Goal: Task Accomplishment & Management: Use online tool/utility

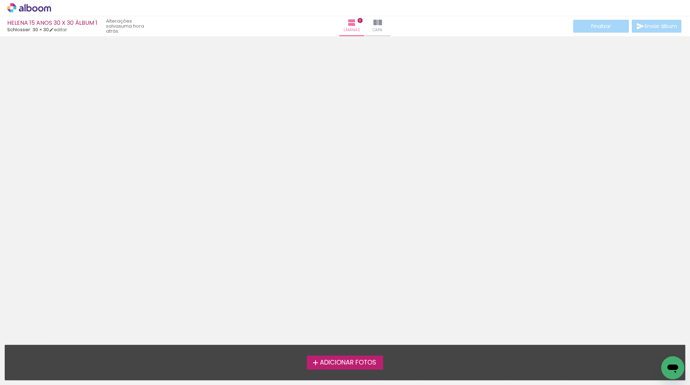
click at [356, 360] on span "Adicionar Fotos" at bounding box center [348, 363] width 56 height 6
click at [0, 0] on input "file" at bounding box center [0, 0] width 0 height 0
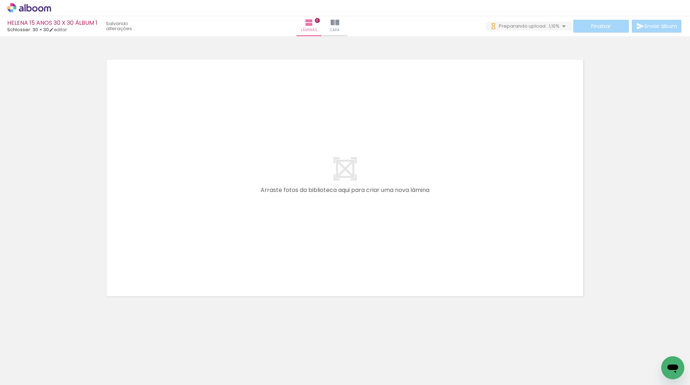
scroll to position [0, 3012]
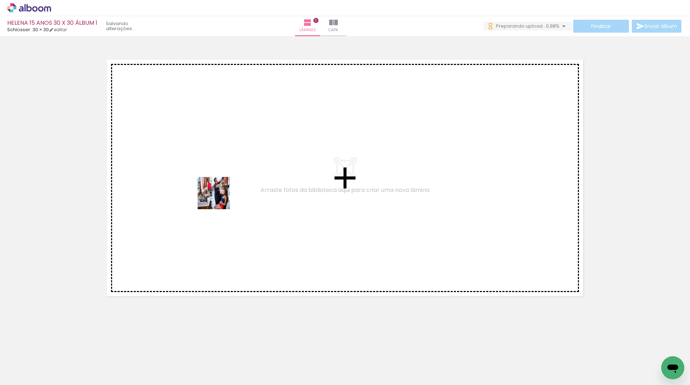
drag, startPoint x: 160, startPoint y: 356, endPoint x: 164, endPoint y: 382, distance: 26.6
click at [223, 191] on quentale-workspace at bounding box center [345, 192] width 690 height 385
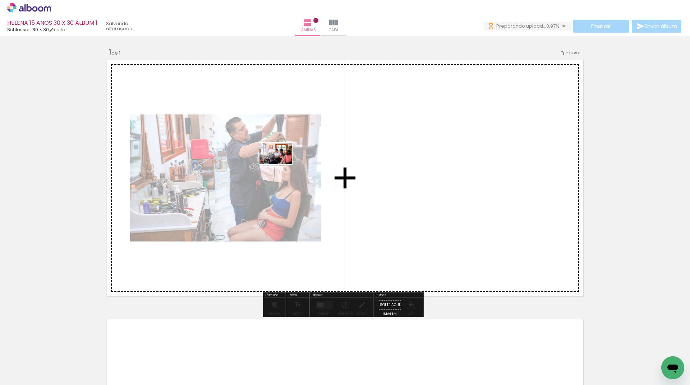
drag, startPoint x: 195, startPoint y: 363, endPoint x: 233, endPoint y: 363, distance: 38.1
click at [281, 164] on quentale-workspace at bounding box center [345, 192] width 690 height 385
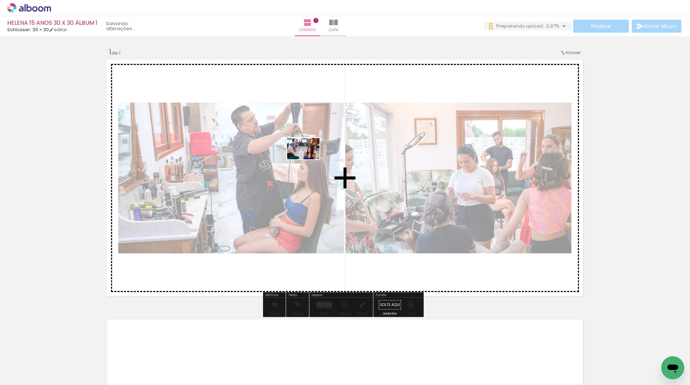
drag, startPoint x: 233, startPoint y: 363, endPoint x: 309, endPoint y: 159, distance: 217.5
click at [309, 159] on quentale-workspace at bounding box center [345, 192] width 690 height 385
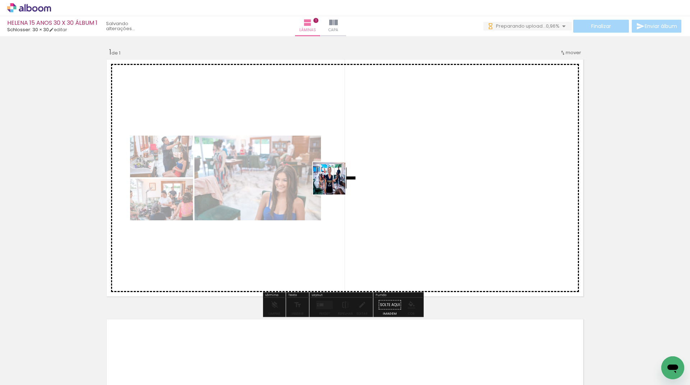
drag, startPoint x: 277, startPoint y: 359, endPoint x: 338, endPoint y: 179, distance: 190.2
click at [338, 179] on quentale-workspace at bounding box center [345, 192] width 690 height 385
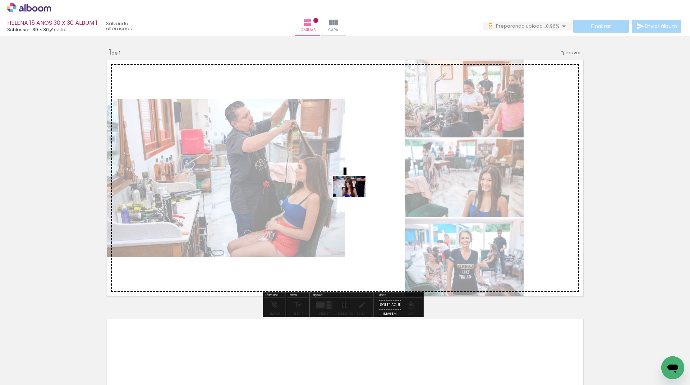
drag, startPoint x: 314, startPoint y: 359, endPoint x: 355, endPoint y: 196, distance: 168.2
click at [355, 196] on quentale-workspace at bounding box center [345, 192] width 690 height 385
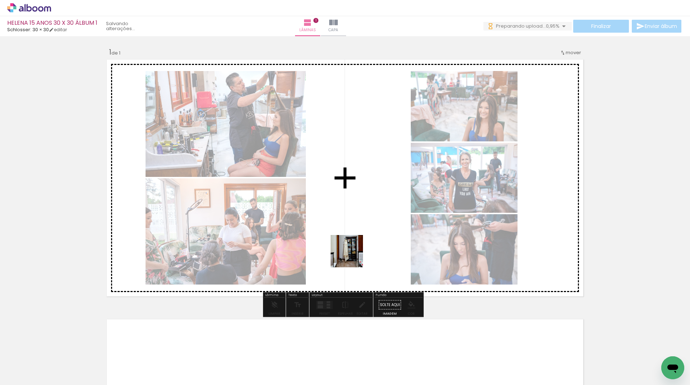
drag, startPoint x: 347, startPoint y: 341, endPoint x: 381, endPoint y: 349, distance: 34.7
click at [356, 217] on quentale-workspace at bounding box center [345, 192] width 690 height 385
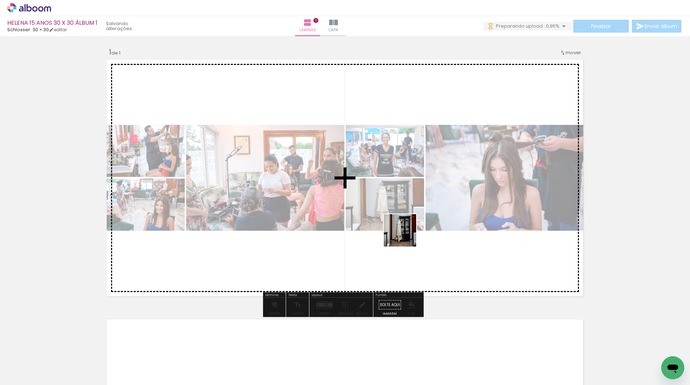
drag, startPoint x: 388, startPoint y: 357, endPoint x: 405, endPoint y: 236, distance: 122.3
click at [405, 236] on quentale-workspace at bounding box center [345, 192] width 690 height 385
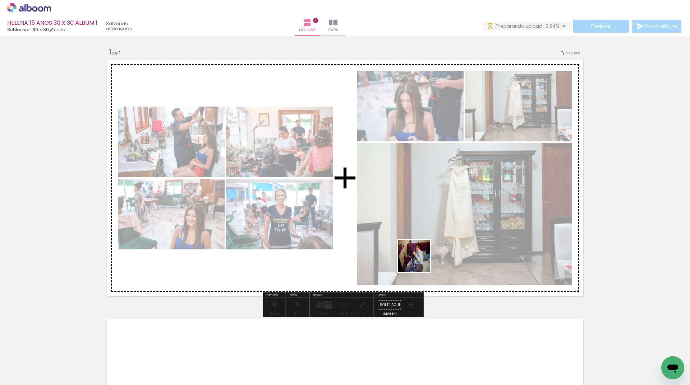
drag, startPoint x: 427, startPoint y: 360, endPoint x: 476, endPoint y: 375, distance: 51.1
click at [422, 241] on quentale-workspace at bounding box center [345, 192] width 690 height 385
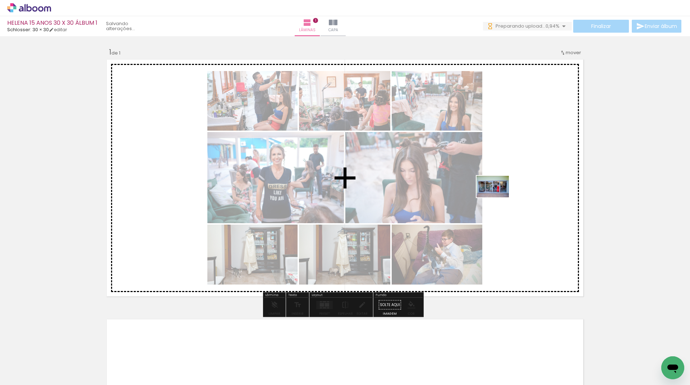
drag, startPoint x: 477, startPoint y: 357, endPoint x: 515, endPoint y: 343, distance: 40.7
click at [498, 197] on quentale-workspace at bounding box center [345, 192] width 690 height 385
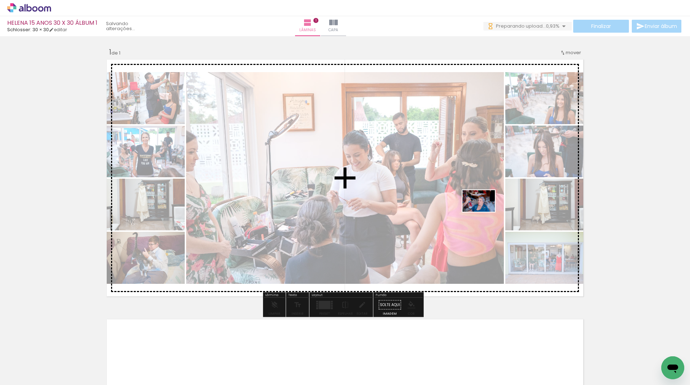
drag, startPoint x: 513, startPoint y: 358, endPoint x: 484, endPoint y: 212, distance: 148.7
click at [484, 212] on quentale-workspace at bounding box center [345, 192] width 690 height 385
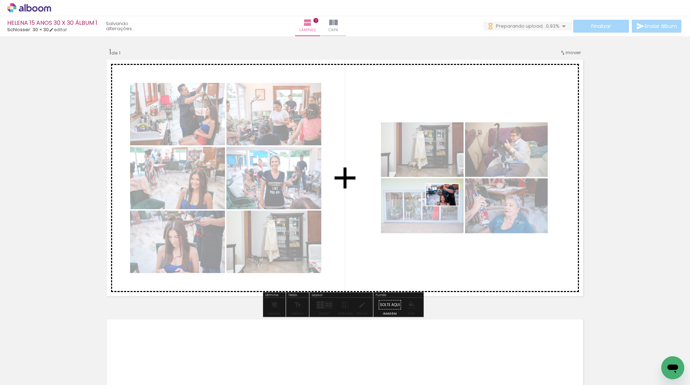
drag, startPoint x: 453, startPoint y: 215, endPoint x: 448, endPoint y: 206, distance: 11.1
click at [448, 206] on quentale-workspace at bounding box center [345, 192] width 690 height 385
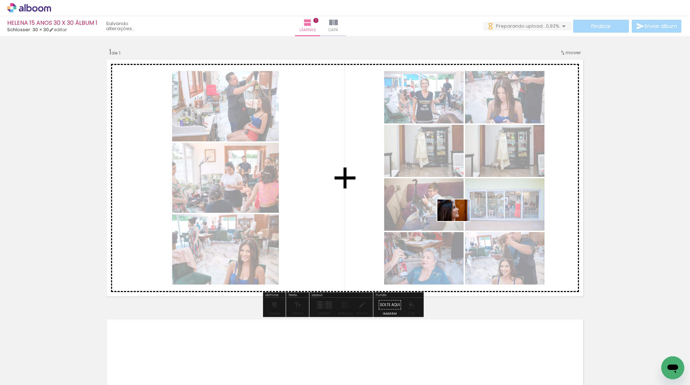
drag, startPoint x: 584, startPoint y: 363, endPoint x: 554, endPoint y: 384, distance: 36.1
click at [458, 221] on quentale-workspace at bounding box center [345, 192] width 690 height 385
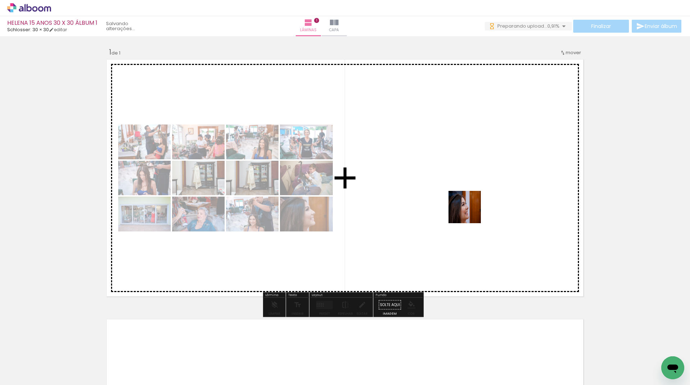
drag, startPoint x: 496, startPoint y: 362, endPoint x: 468, endPoint y: 207, distance: 157.7
click at [468, 207] on quentale-workspace at bounding box center [345, 192] width 690 height 385
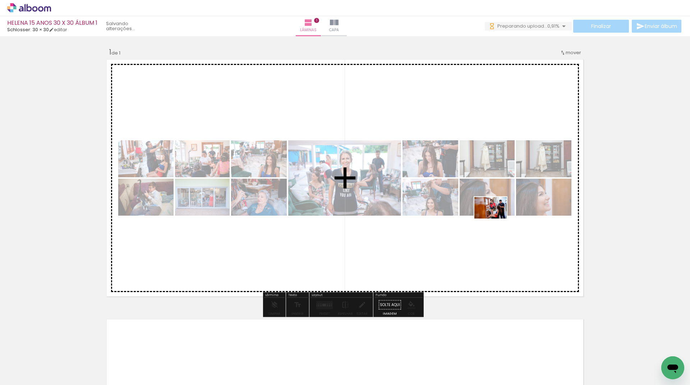
drag, startPoint x: 529, startPoint y: 356, endPoint x: 577, endPoint y: 368, distance: 49.0
click at [495, 218] on quentale-workspace at bounding box center [345, 192] width 690 height 385
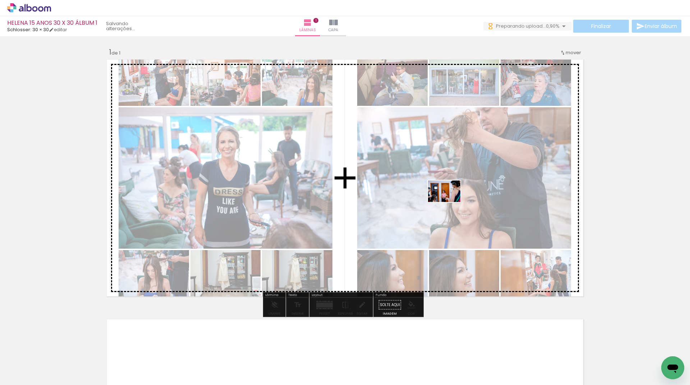
drag, startPoint x: 578, startPoint y: 366, endPoint x: 449, endPoint y: 202, distance: 208.2
click at [449, 202] on quentale-workspace at bounding box center [345, 192] width 690 height 385
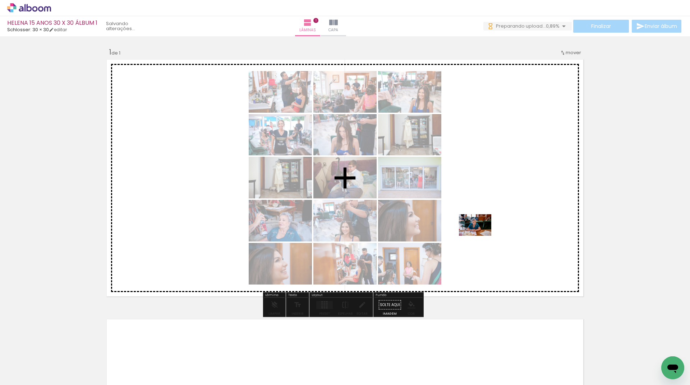
drag, startPoint x: 398, startPoint y: 366, endPoint x: 461, endPoint y: 344, distance: 66.8
click at [484, 233] on quentale-workspace at bounding box center [345, 192] width 690 height 385
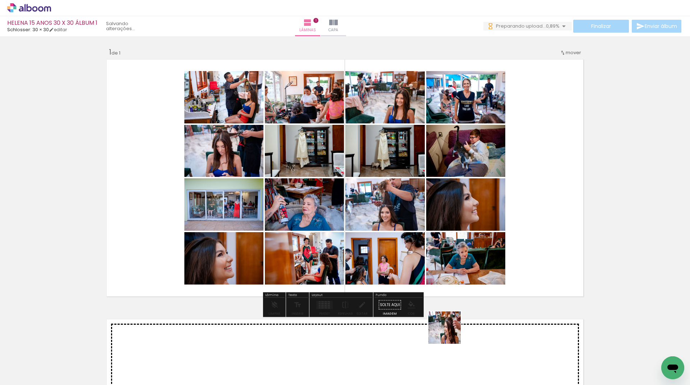
drag, startPoint x: 450, startPoint y: 333, endPoint x: 491, endPoint y: 257, distance: 87.1
click at [491, 257] on quentale-workspace at bounding box center [345, 192] width 690 height 385
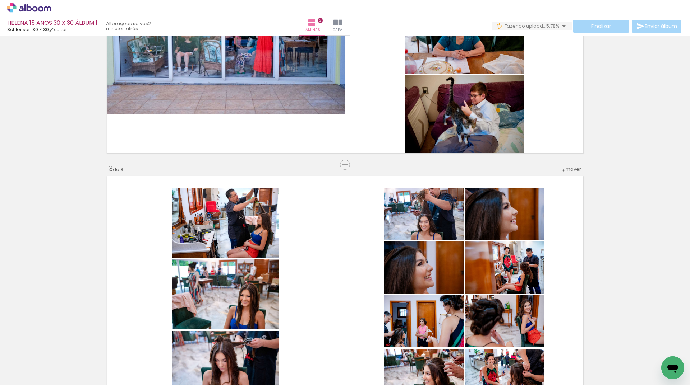
scroll to position [322, 0]
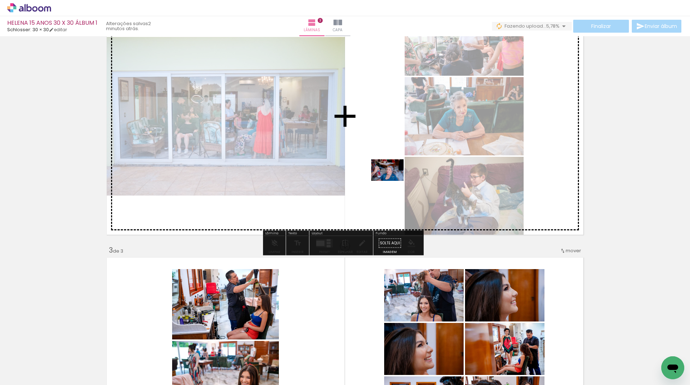
drag, startPoint x: 153, startPoint y: 370, endPoint x: 258, endPoint y: 326, distance: 113.7
click at [394, 181] on quentale-workspace at bounding box center [345, 192] width 690 height 385
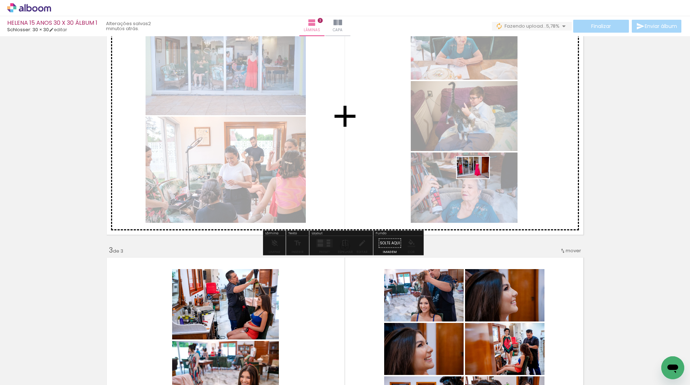
drag, startPoint x: 553, startPoint y: 361, endPoint x: 478, endPoint y: 178, distance: 197.0
click at [478, 178] on quentale-workspace at bounding box center [345, 192] width 690 height 385
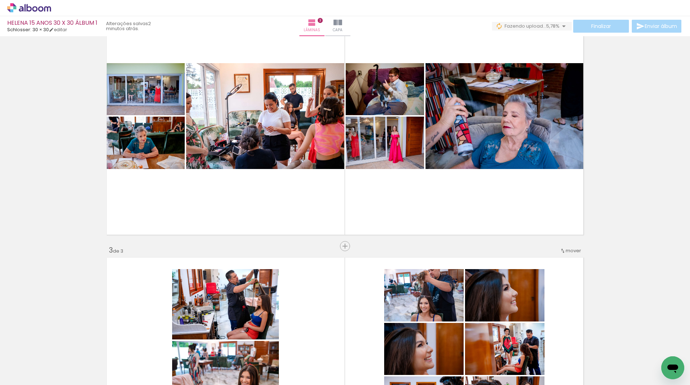
scroll to position [0, 6681]
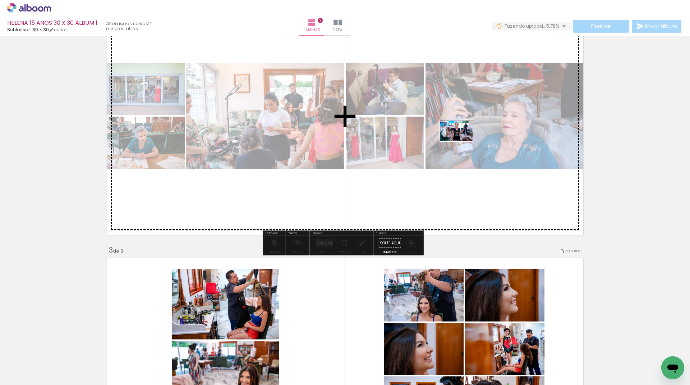
drag, startPoint x: 438, startPoint y: 367, endPoint x: 462, endPoint y: 141, distance: 227.5
click at [462, 141] on quentale-workspace at bounding box center [345, 192] width 690 height 385
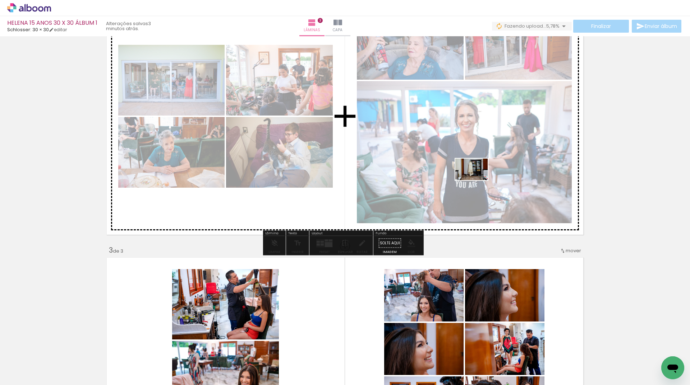
drag, startPoint x: 510, startPoint y: 365, endPoint x: 477, endPoint y: 180, distance: 187.6
click at [477, 180] on quentale-workspace at bounding box center [345, 192] width 690 height 385
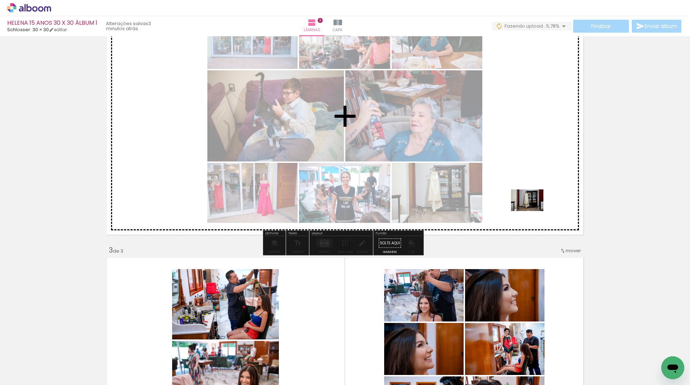
drag, startPoint x: 551, startPoint y: 366, endPoint x: 532, endPoint y: 209, distance: 157.7
click at [532, 209] on quentale-workspace at bounding box center [345, 192] width 690 height 385
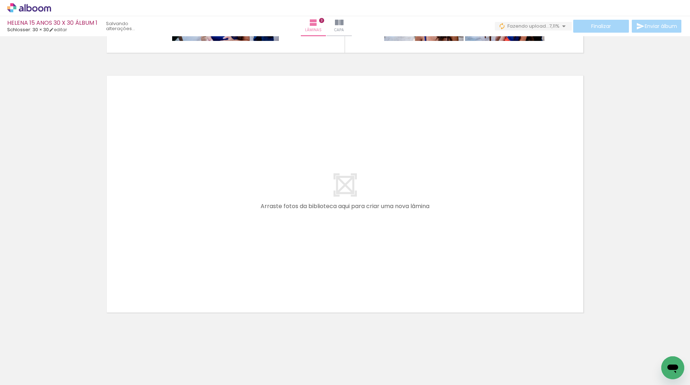
scroll to position [0, 8086]
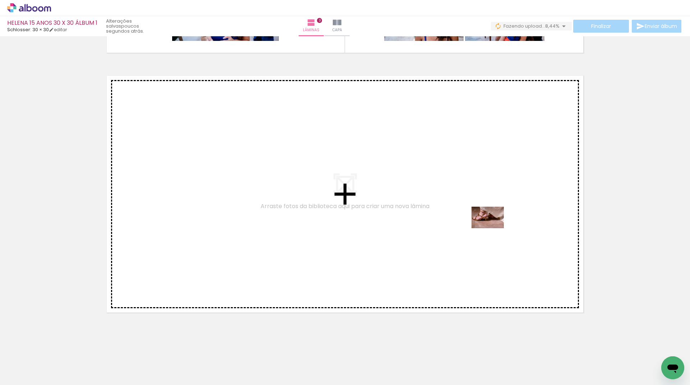
drag, startPoint x: 516, startPoint y: 366, endPoint x: 545, endPoint y: 362, distance: 29.7
click at [491, 226] on quentale-workspace at bounding box center [345, 192] width 690 height 385
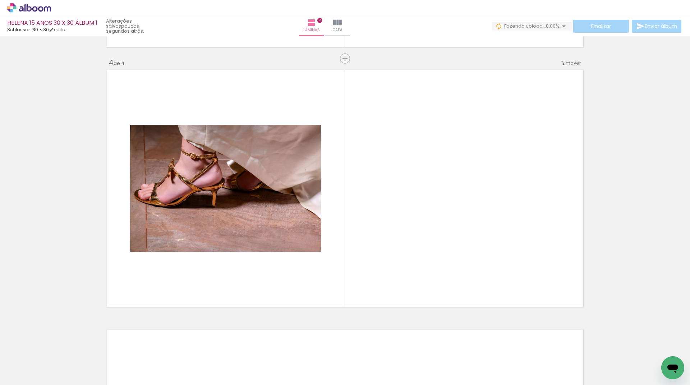
scroll to position [770, 0]
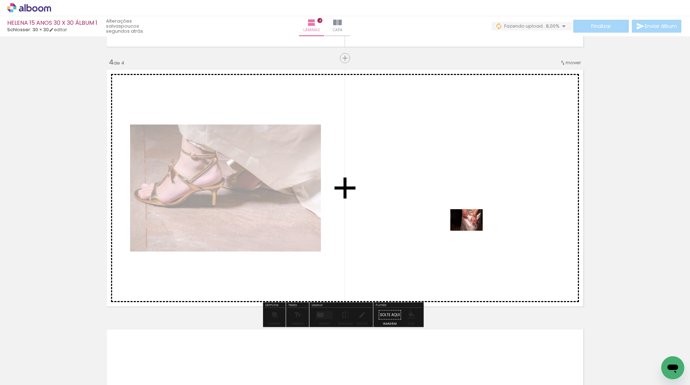
drag, startPoint x: 558, startPoint y: 366, endPoint x: 467, endPoint y: 225, distance: 167.5
click at [467, 225] on quentale-workspace at bounding box center [345, 192] width 690 height 385
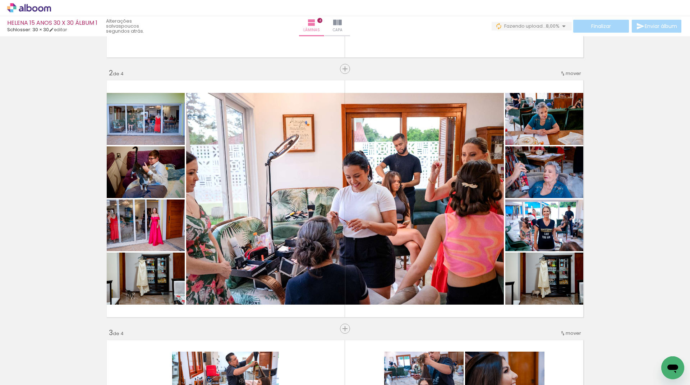
scroll to position [231, 0]
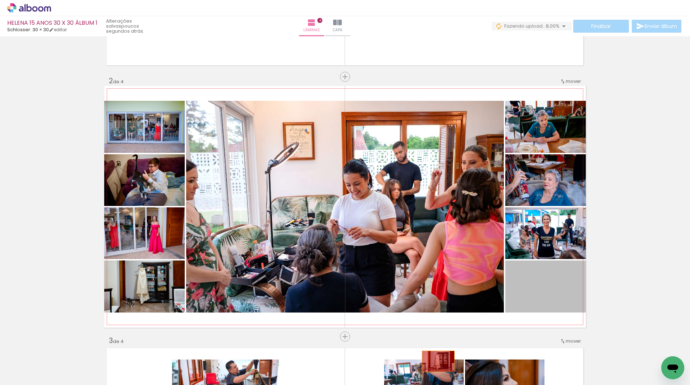
drag, startPoint x: 541, startPoint y: 296, endPoint x: 487, endPoint y: 268, distance: 61.0
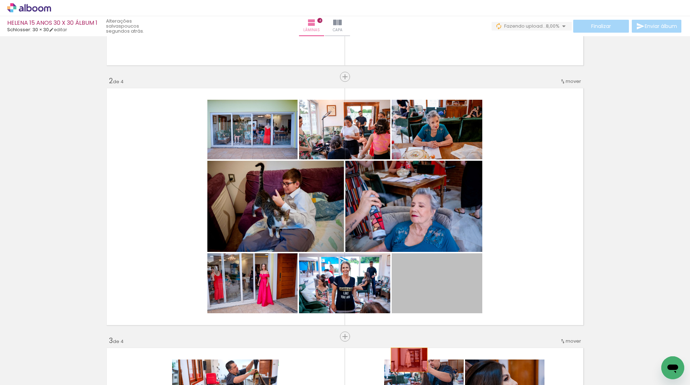
drag, startPoint x: 440, startPoint y: 284, endPoint x: 446, endPoint y: 231, distance: 53.5
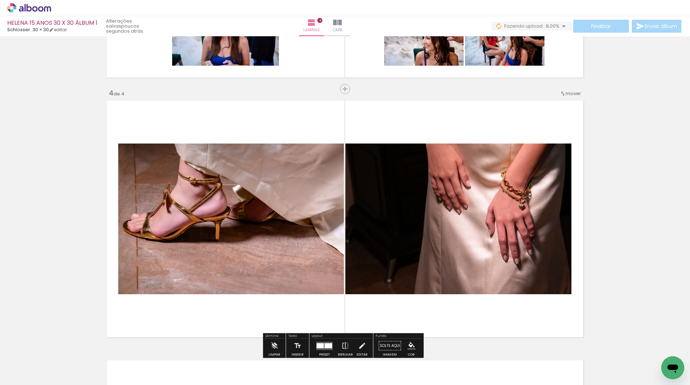
scroll to position [806, 0]
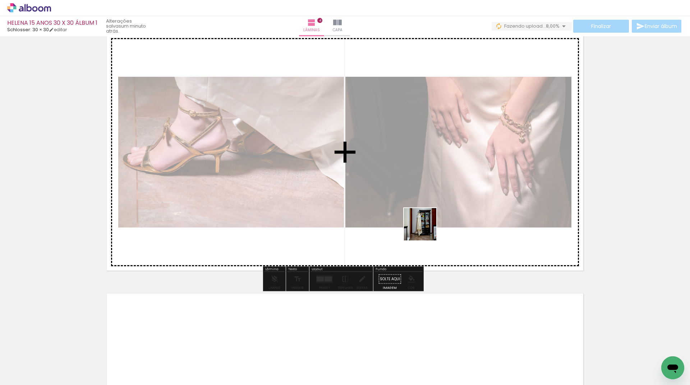
drag, startPoint x: 437, startPoint y: 368, endPoint x: 426, endPoint y: 225, distance: 143.4
click at [426, 225] on quentale-workspace at bounding box center [345, 192] width 690 height 385
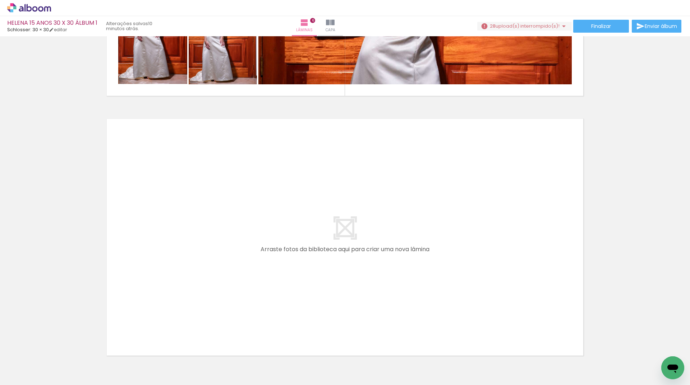
scroll to position [1513, 0]
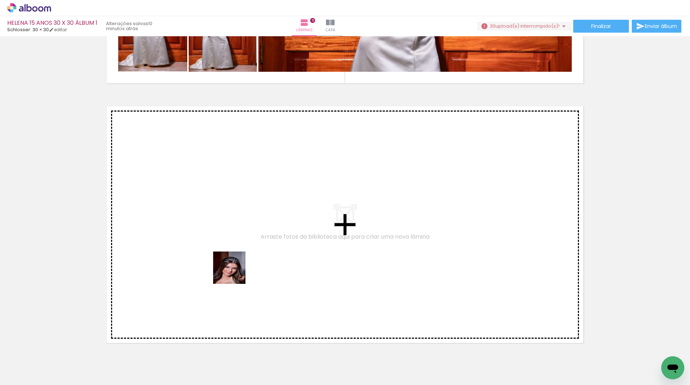
drag, startPoint x: 351, startPoint y: 372, endPoint x: 226, endPoint y: 265, distance: 163.8
click at [226, 265] on quentale-workspace at bounding box center [345, 192] width 690 height 385
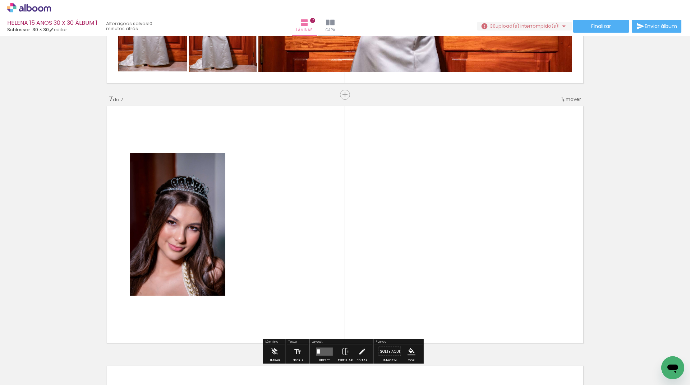
scroll to position [1550, 0]
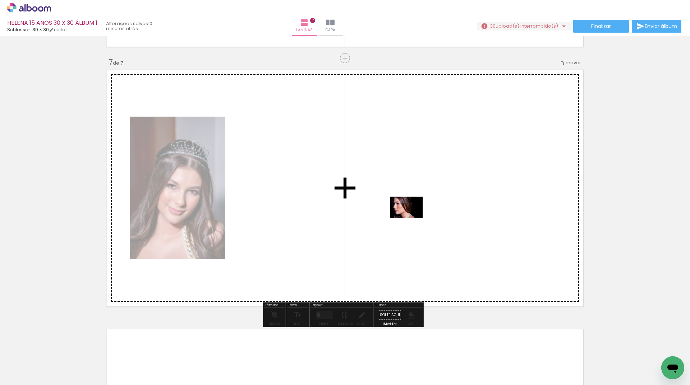
drag, startPoint x: 623, startPoint y: 368, endPoint x: 412, endPoint y: 218, distance: 259.0
click at [412, 218] on quentale-workspace at bounding box center [345, 192] width 690 height 385
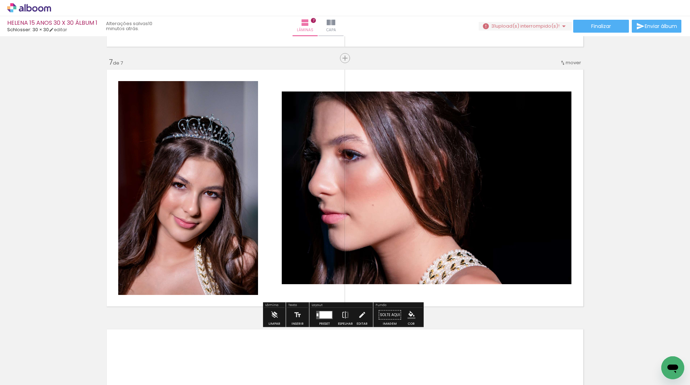
click at [324, 314] on div at bounding box center [325, 314] width 13 height 7
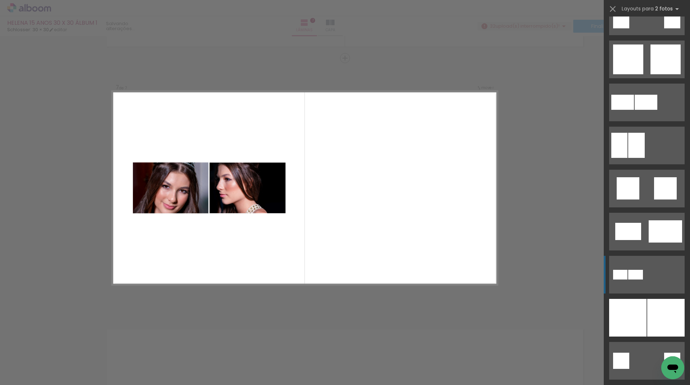
scroll to position [1329, 0]
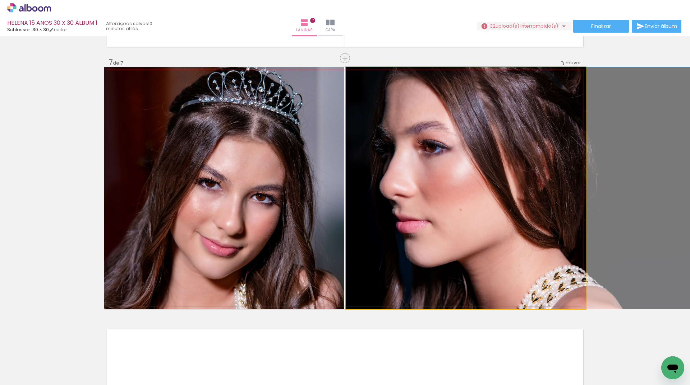
drag, startPoint x: 456, startPoint y: 259, endPoint x: 519, endPoint y: 267, distance: 63.7
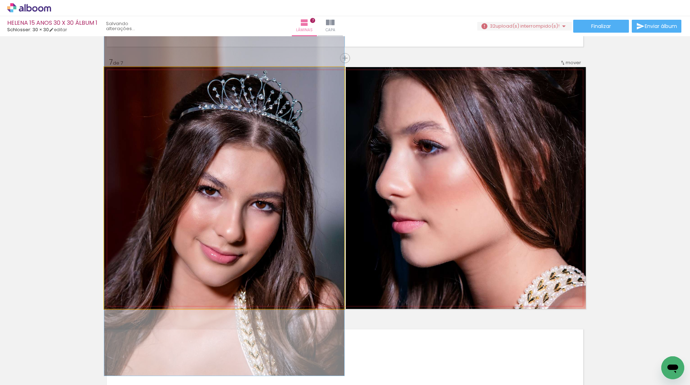
drag, startPoint x: 270, startPoint y: 250, endPoint x: 290, endPoint y: 258, distance: 21.5
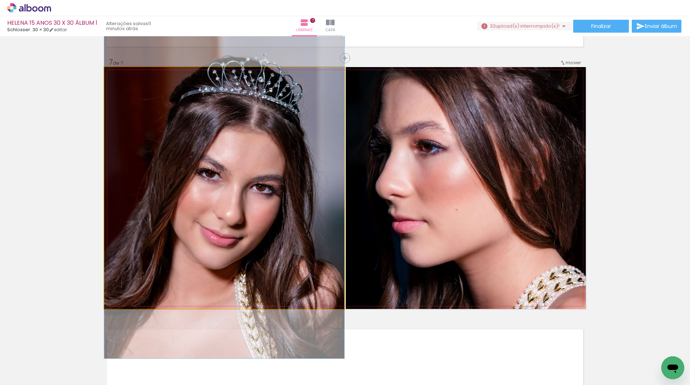
drag, startPoint x: 311, startPoint y: 265, endPoint x: 315, endPoint y: 248, distance: 17.5
drag, startPoint x: 299, startPoint y: 272, endPoint x: 317, endPoint y: 272, distance: 17.6
click at [318, 272] on quentale-photo at bounding box center [224, 188] width 240 height 242
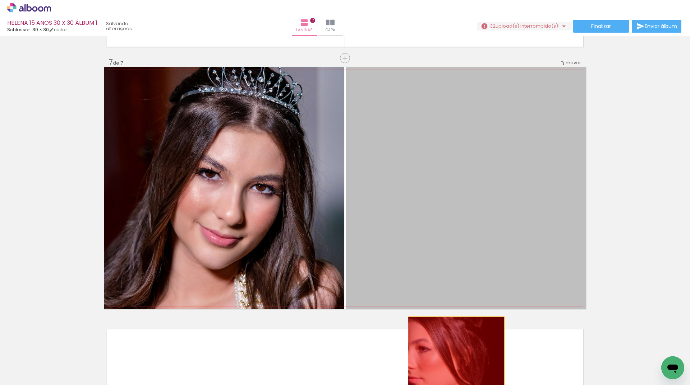
drag, startPoint x: 513, startPoint y: 203, endPoint x: 527, endPoint y: 372, distance: 169.8
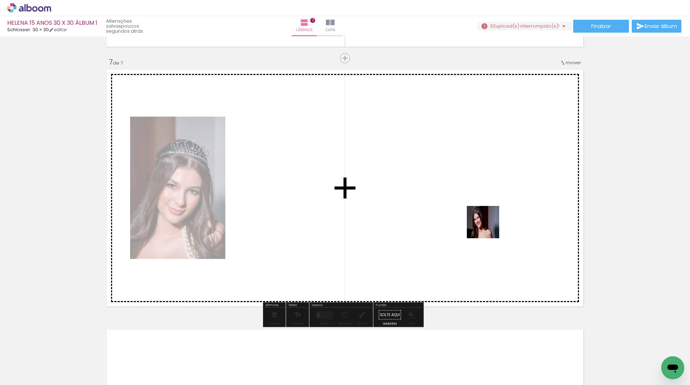
drag, startPoint x: 546, startPoint y: 366, endPoint x: 483, endPoint y: 213, distance: 165.9
click at [483, 213] on quentale-workspace at bounding box center [345, 192] width 690 height 385
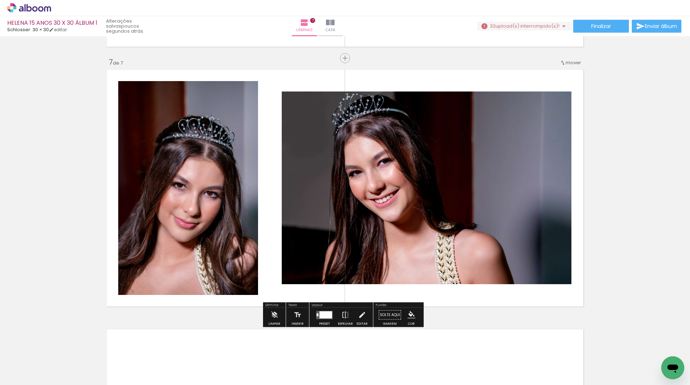
click at [324, 313] on div at bounding box center [325, 314] width 13 height 7
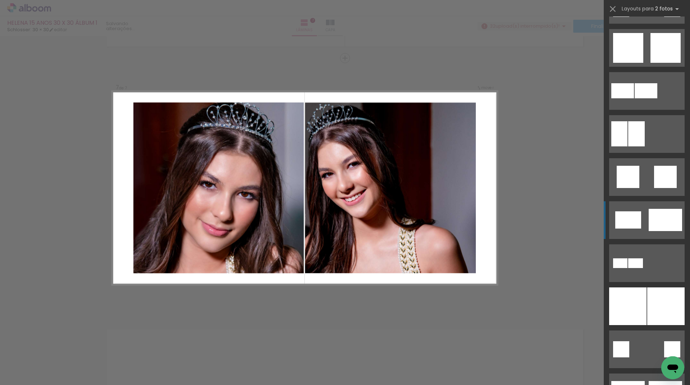
scroll to position [1544, 0]
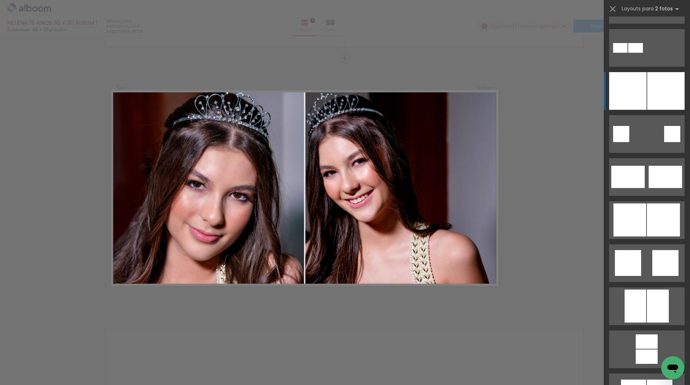
click at [659, 91] on div at bounding box center [665, 91] width 37 height 38
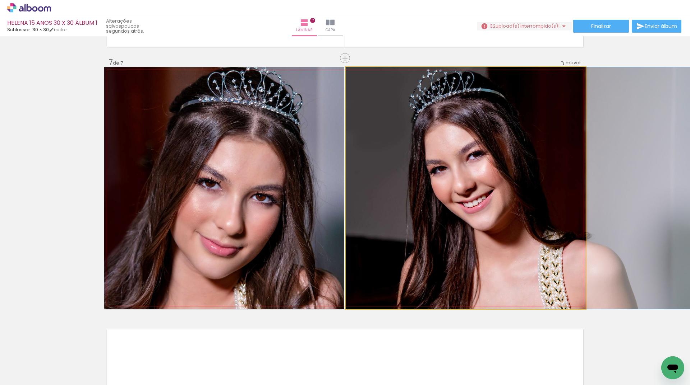
drag, startPoint x: 423, startPoint y: 252, endPoint x: 486, endPoint y: 256, distance: 63.7
drag, startPoint x: 486, startPoint y: 256, endPoint x: 500, endPoint y: 264, distance: 15.8
click at [419, 142] on quentale-photo at bounding box center [466, 188] width 240 height 242
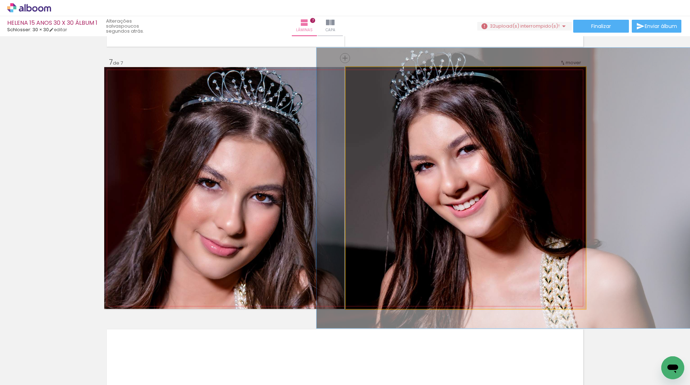
drag, startPoint x: 362, startPoint y: 76, endPoint x: 366, endPoint y: 76, distance: 4.0
click at [366, 76] on div at bounding box center [366, 74] width 11 height 11
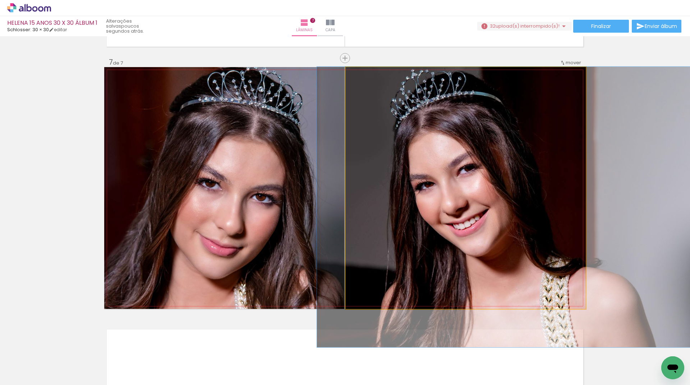
drag, startPoint x: 403, startPoint y: 160, endPoint x: 404, endPoint y: 179, distance: 18.7
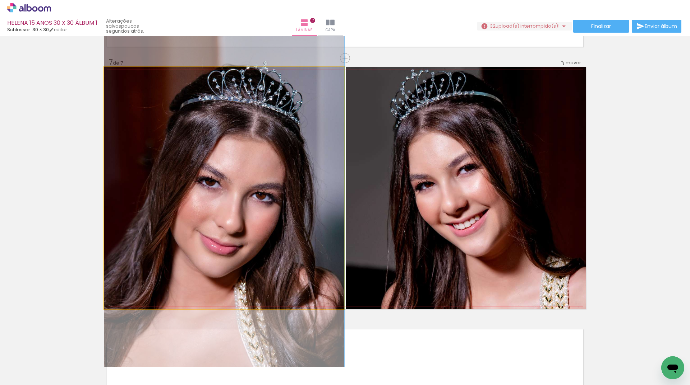
drag, startPoint x: 259, startPoint y: 206, endPoint x: 288, endPoint y: 205, distance: 29.1
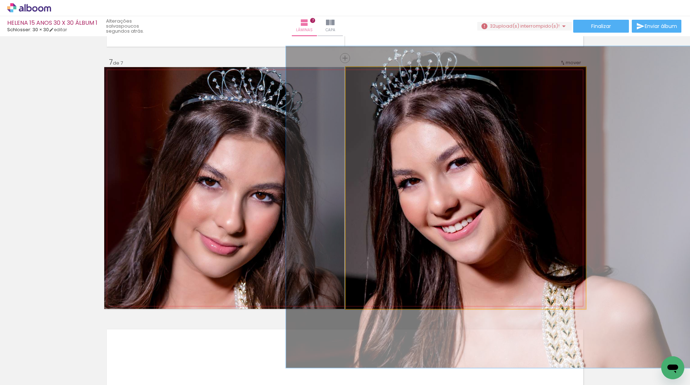
drag, startPoint x: 366, startPoint y: 76, endPoint x: 370, endPoint y: 77, distance: 4.8
type paper-slider "133"
click at [370, 77] on div at bounding box center [371, 74] width 6 height 6
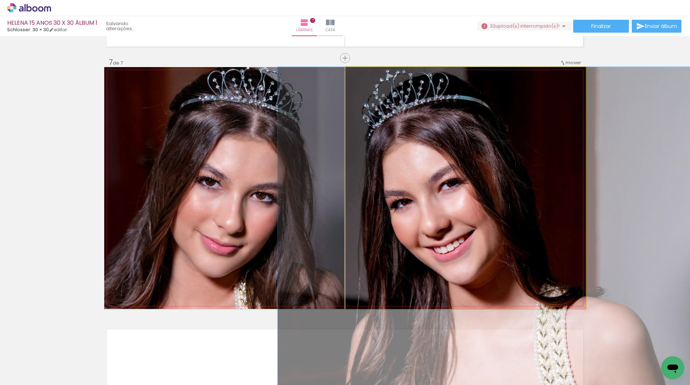
drag, startPoint x: 408, startPoint y: 191, endPoint x: 400, endPoint y: 214, distance: 24.1
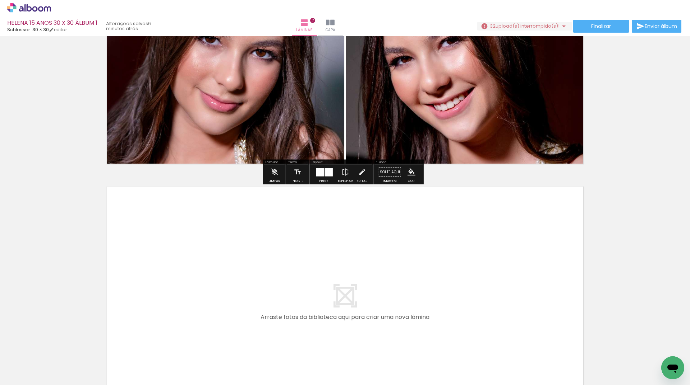
scroll to position [1694, 0]
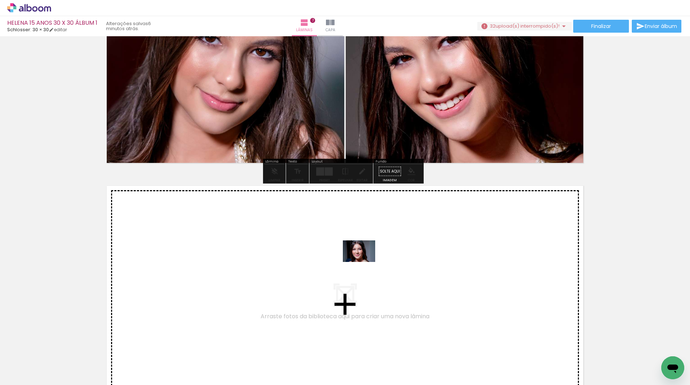
drag, startPoint x: 484, startPoint y: 365, endPoint x: 364, endPoint y: 262, distance: 158.2
click at [364, 262] on quentale-workspace at bounding box center [345, 192] width 690 height 385
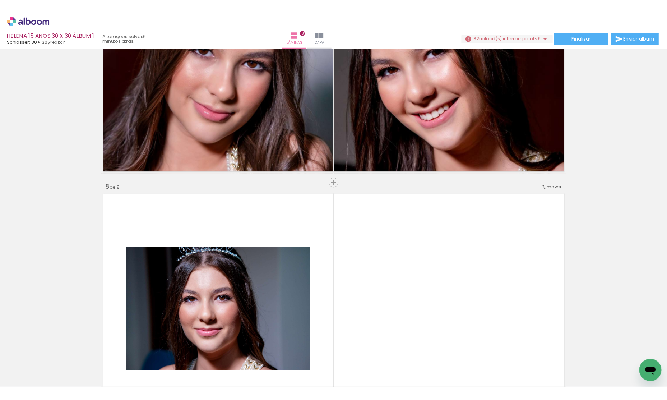
scroll to position [1810, 0]
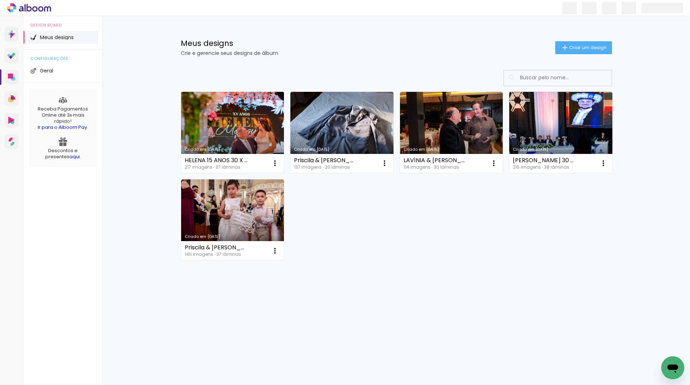
click at [262, 114] on link "Criado em [DATE]" at bounding box center [232, 132] width 103 height 81
